Goal: Entertainment & Leisure: Consume media (video, audio)

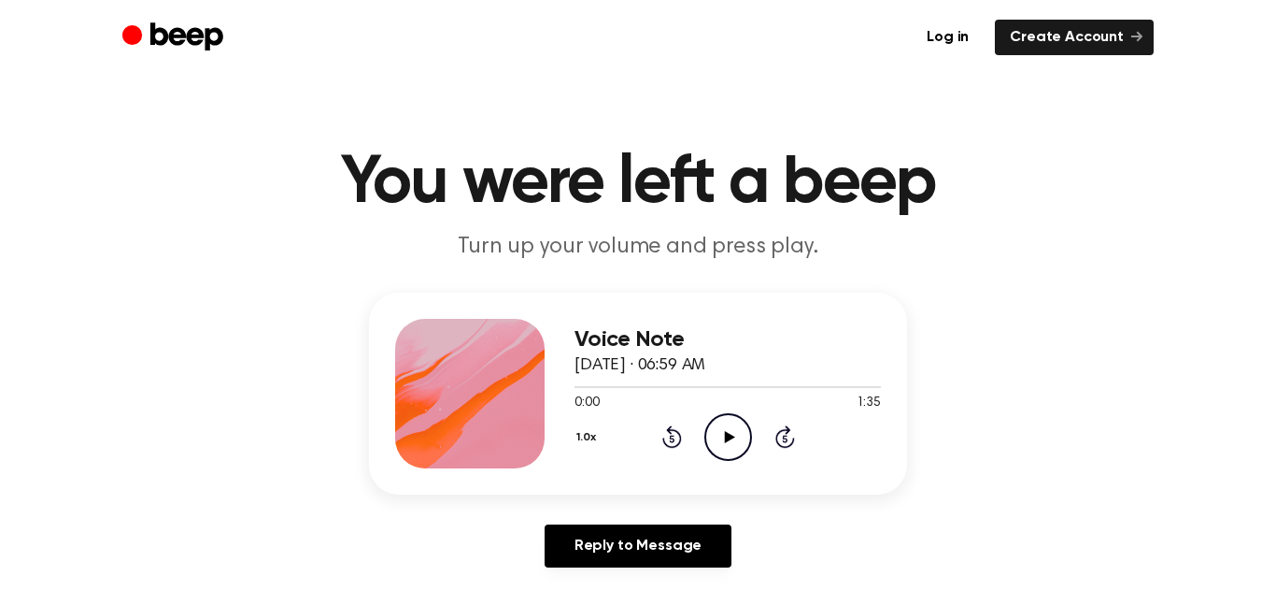
click at [743, 437] on icon "Play Audio" at bounding box center [729, 437] width 48 height 48
click at [672, 438] on icon at bounding box center [671, 438] width 5 height 7
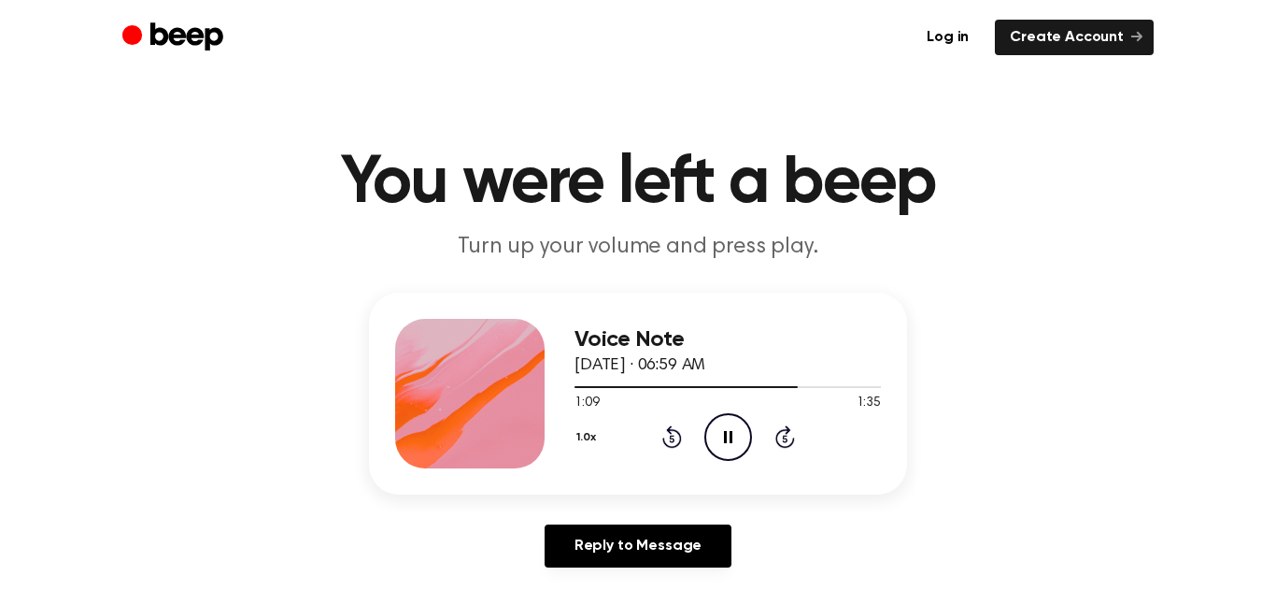
click at [672, 438] on icon at bounding box center [671, 438] width 5 height 7
click at [672, 439] on icon "Rewind 5 seconds" at bounding box center [672, 436] width 21 height 24
click at [670, 441] on icon at bounding box center [671, 438] width 5 height 7
click at [672, 438] on icon at bounding box center [671, 438] width 5 height 7
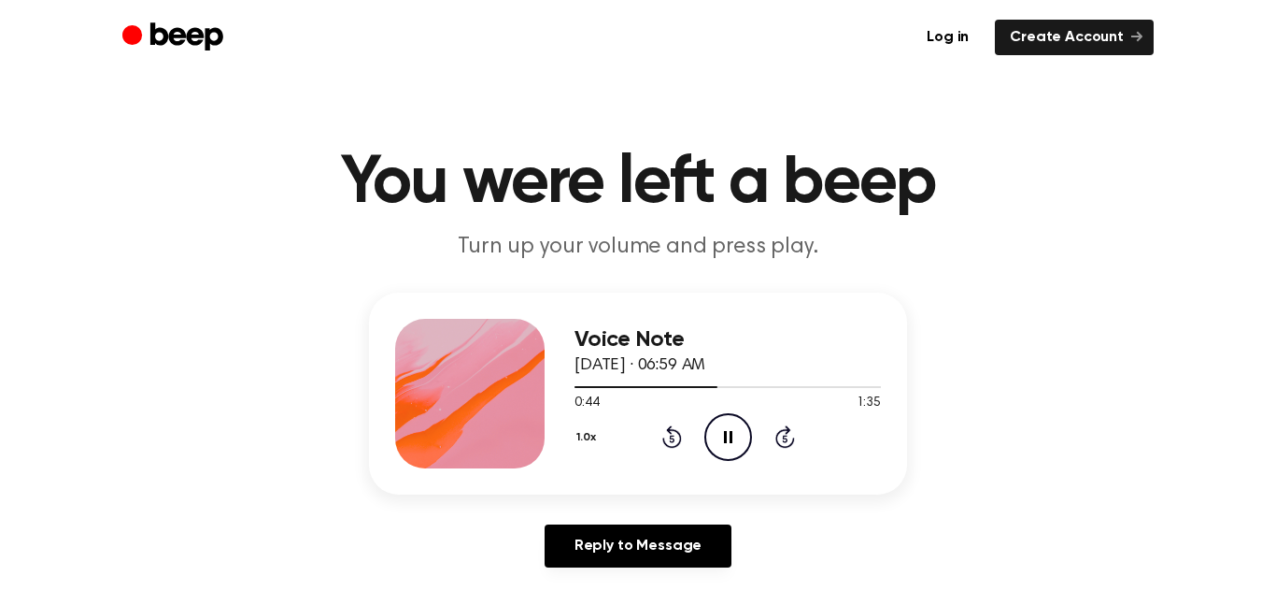
click at [672, 438] on icon at bounding box center [671, 438] width 5 height 7
click at [671, 435] on icon at bounding box center [671, 438] width 5 height 7
click at [672, 438] on icon at bounding box center [671, 438] width 5 height 7
click at [671, 440] on icon "Rewind 5 seconds" at bounding box center [672, 436] width 21 height 24
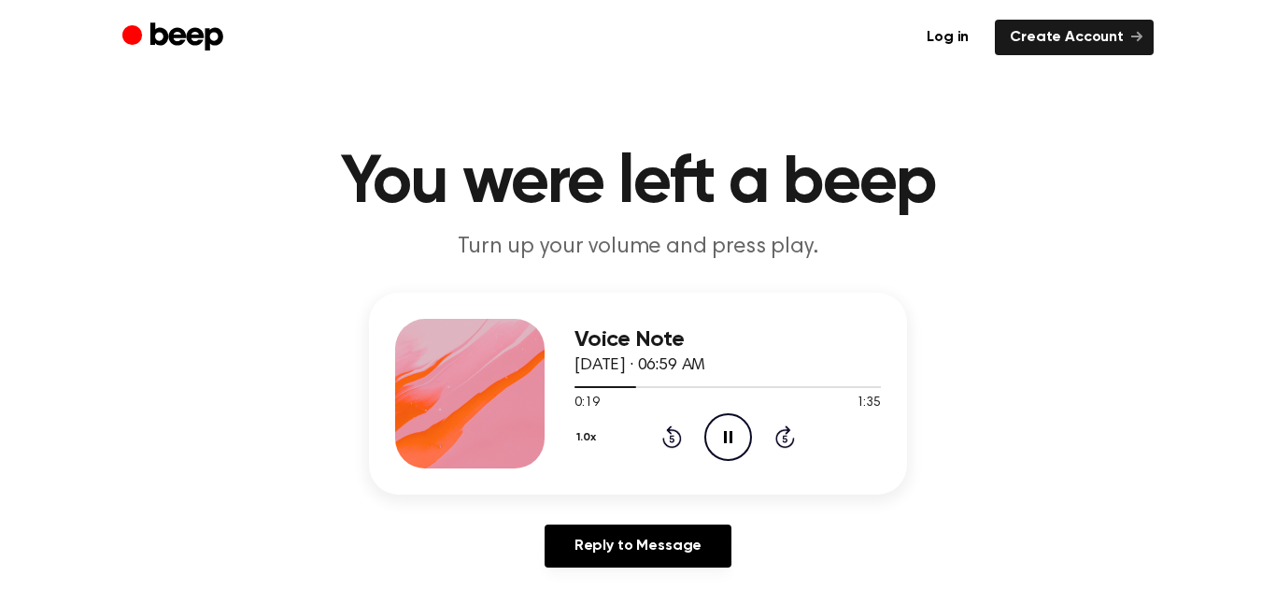
click at [672, 438] on icon at bounding box center [671, 438] width 5 height 7
click at [671, 434] on icon at bounding box center [672, 436] width 20 height 22
click at [672, 435] on icon "Rewind 5 seconds" at bounding box center [672, 436] width 21 height 24
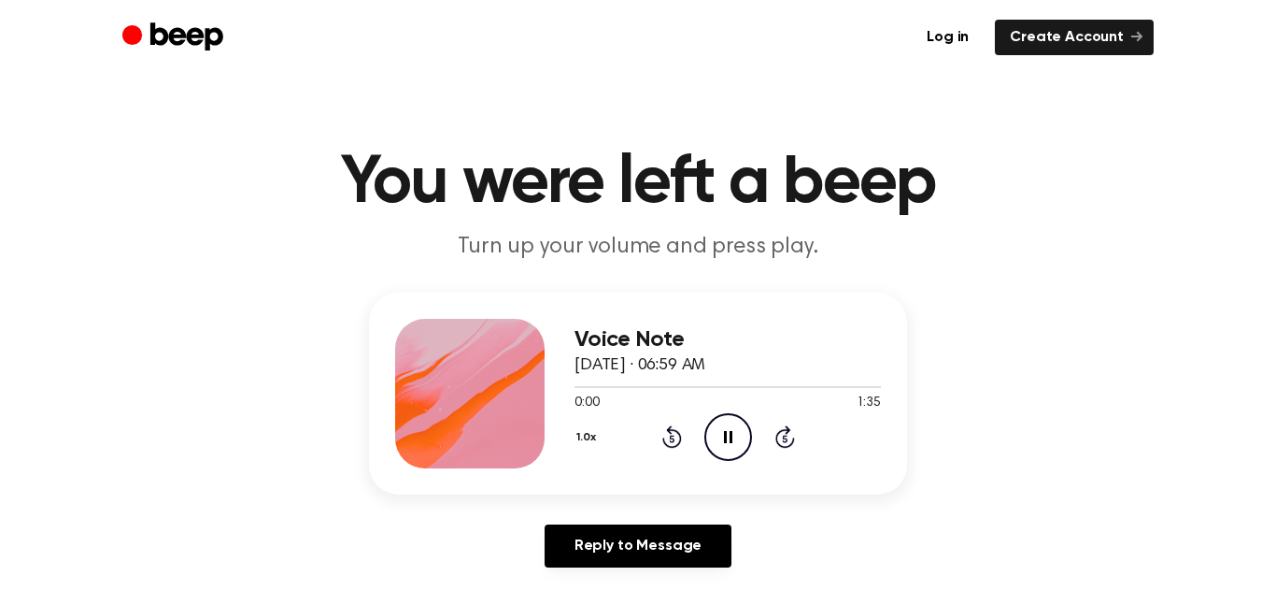
click at [672, 438] on icon at bounding box center [671, 438] width 5 height 7
click at [676, 433] on icon "Rewind 5 seconds" at bounding box center [672, 436] width 21 height 24
click at [677, 432] on icon at bounding box center [672, 436] width 20 height 22
click at [674, 430] on icon at bounding box center [672, 436] width 20 height 22
click at [676, 424] on icon "Rewind 5 seconds" at bounding box center [672, 436] width 21 height 24
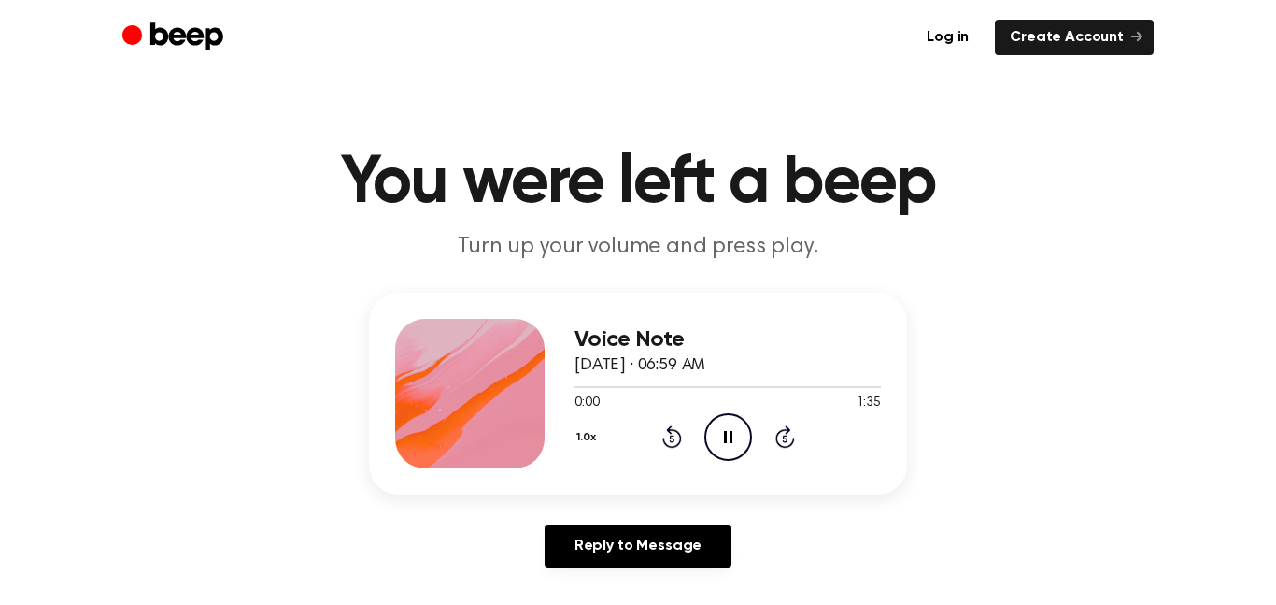
click at [672, 438] on icon at bounding box center [671, 438] width 5 height 7
